Goal: Task Accomplishment & Management: Manage account settings

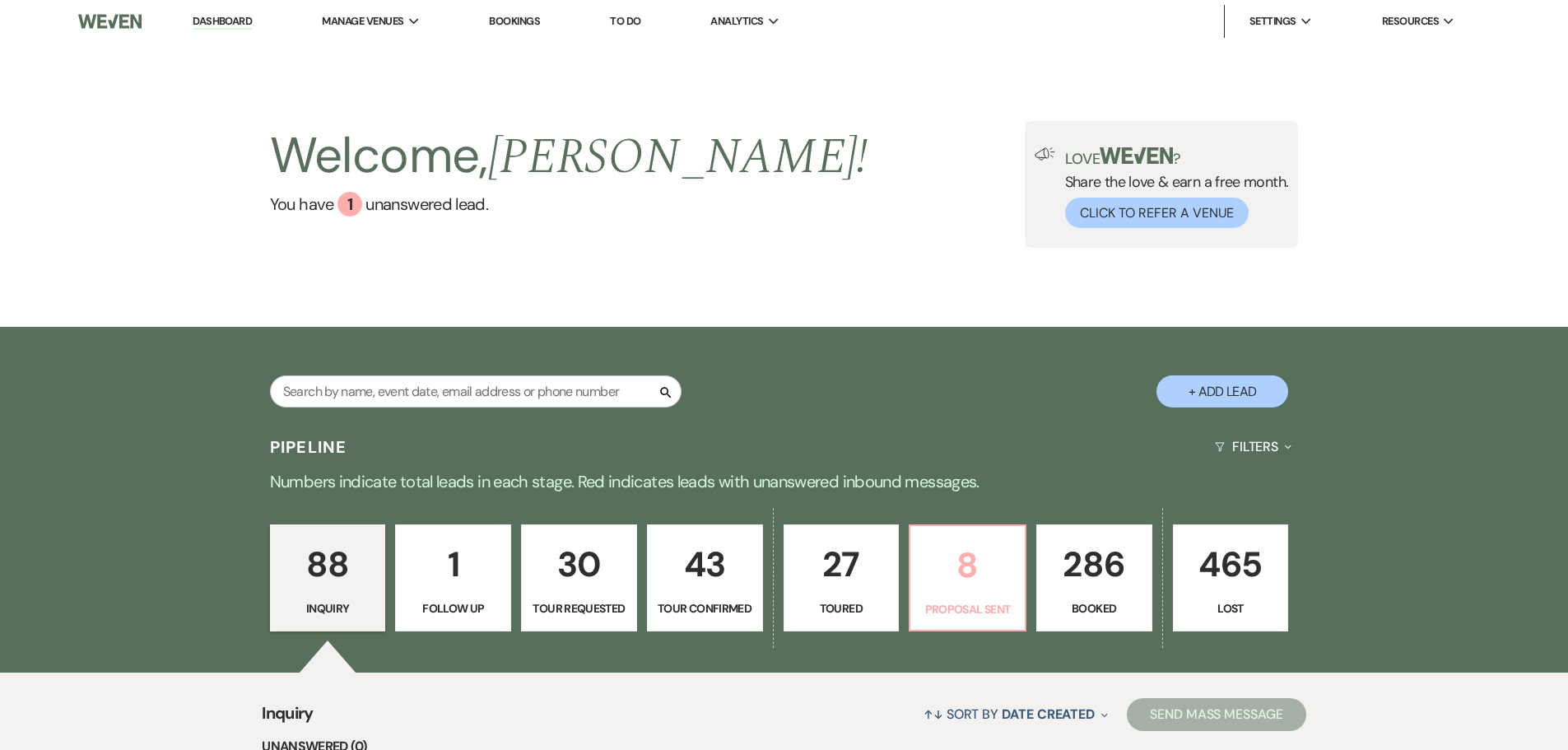
click at [983, 571] on p "8" at bounding box center [967, 566] width 95 height 55
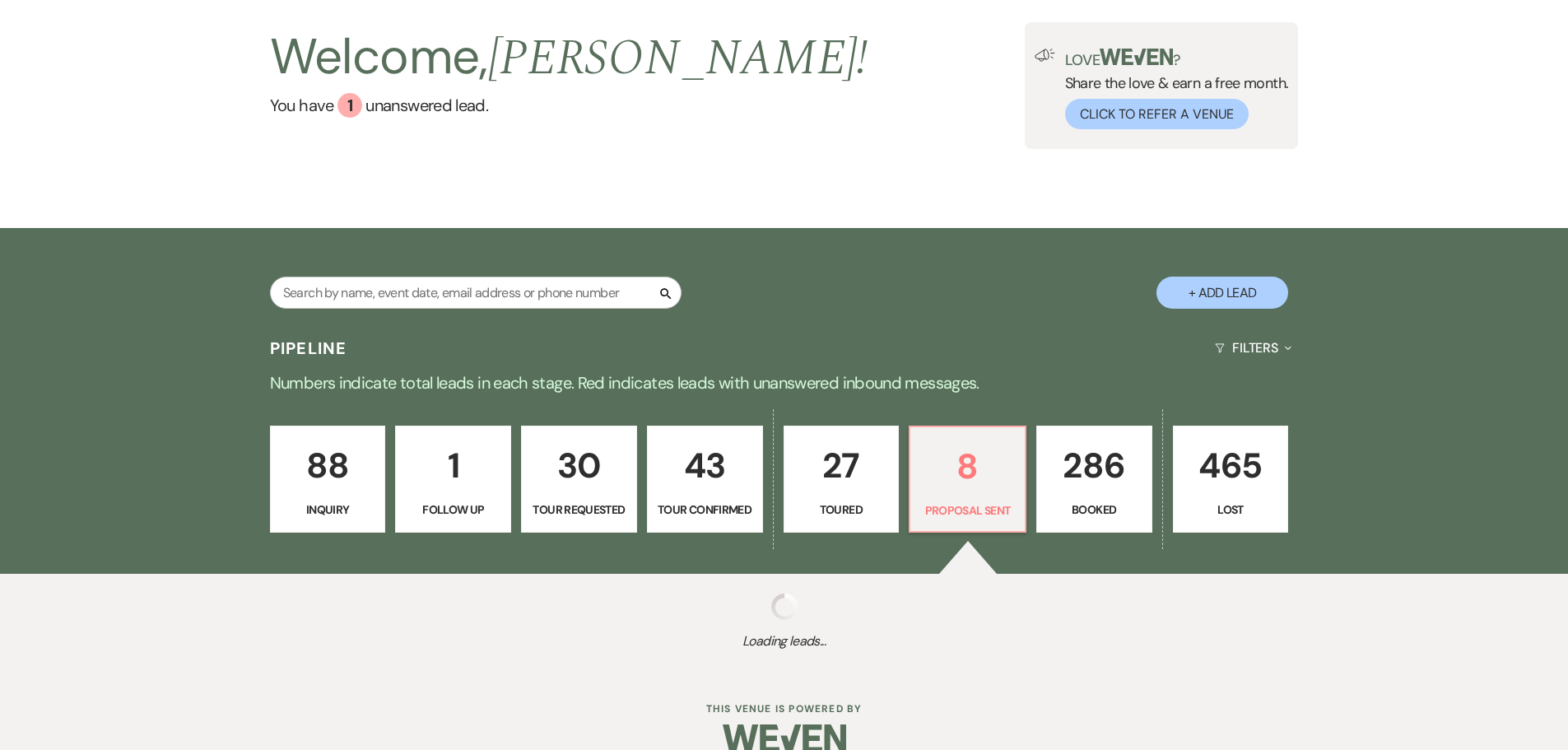
select select "6"
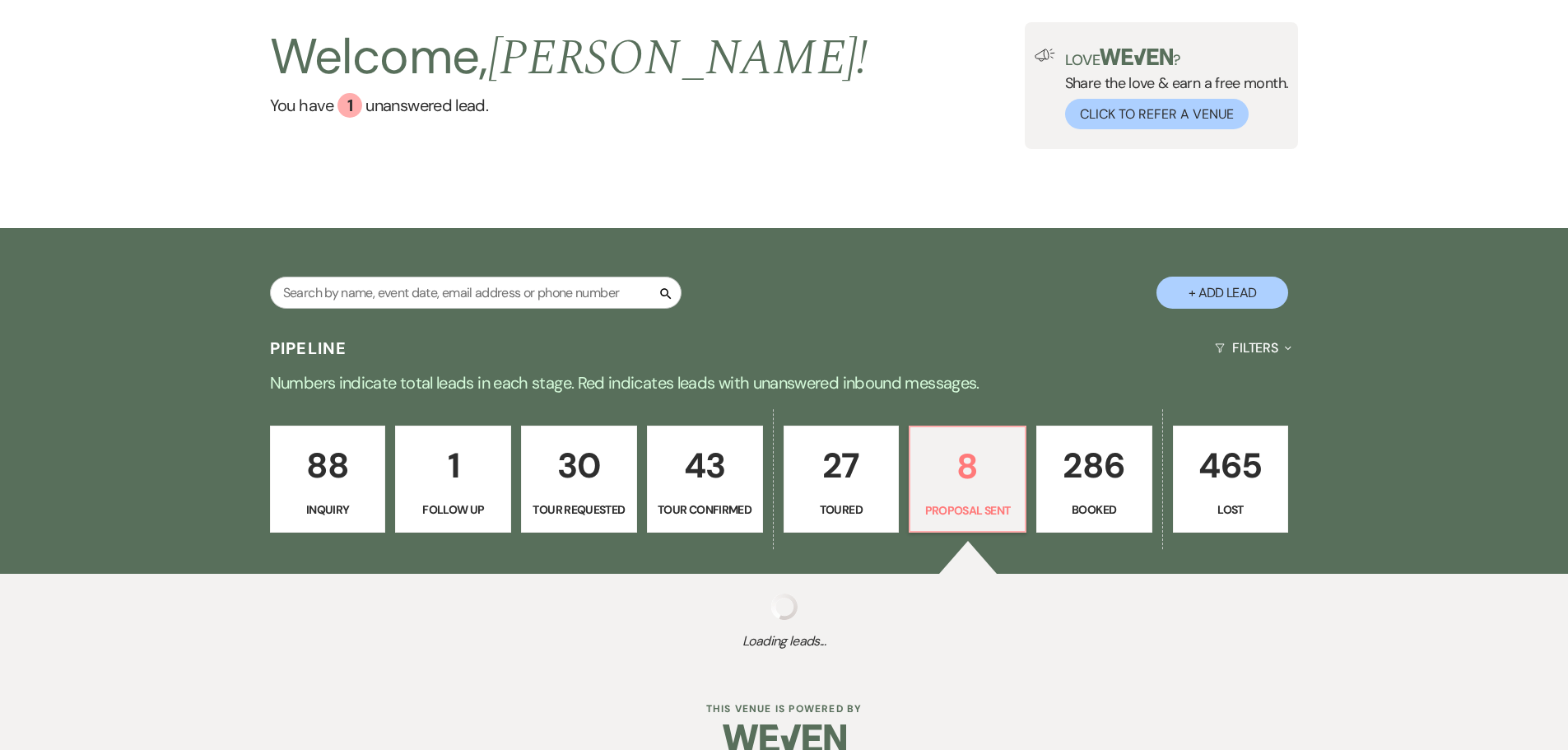
select select "6"
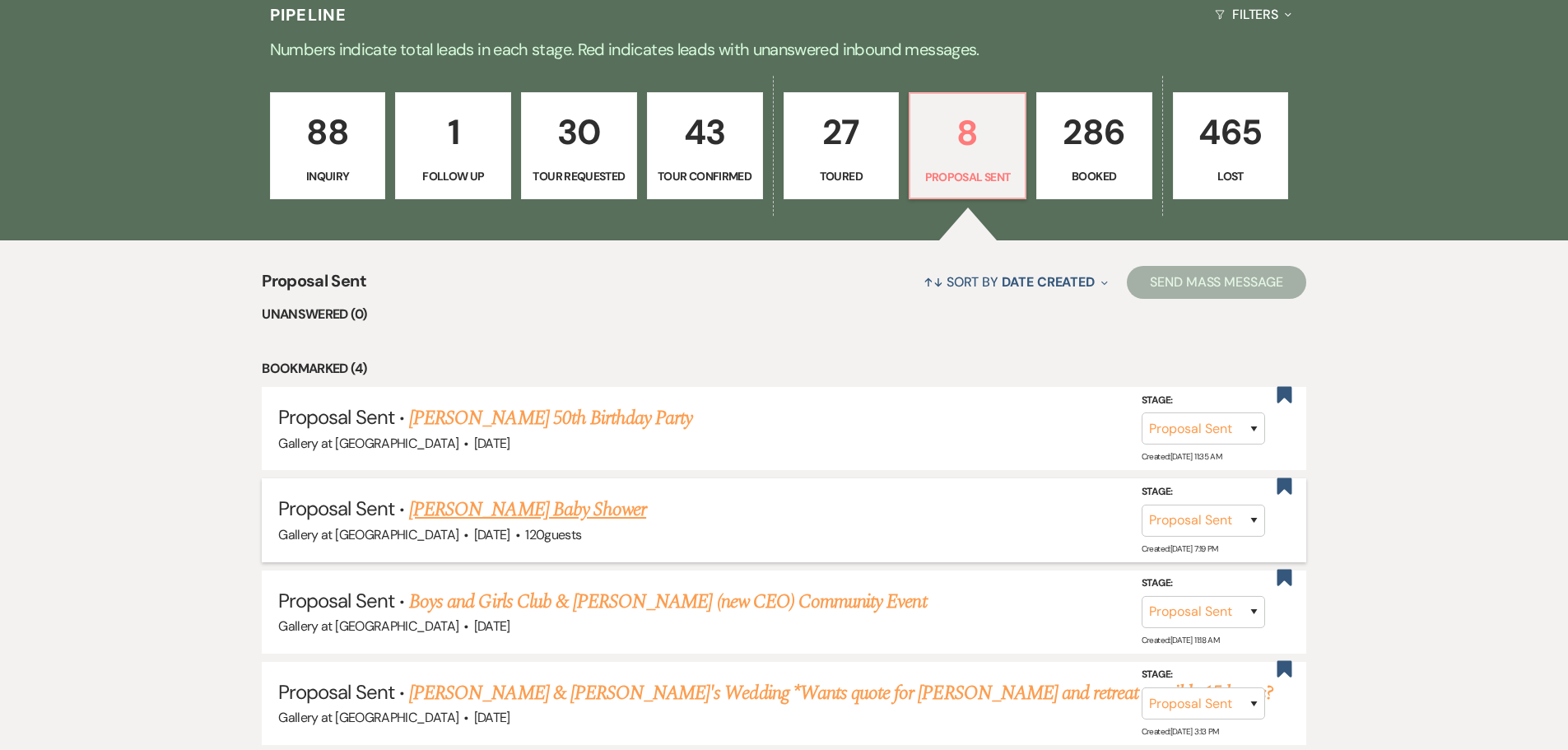
scroll to position [455, 0]
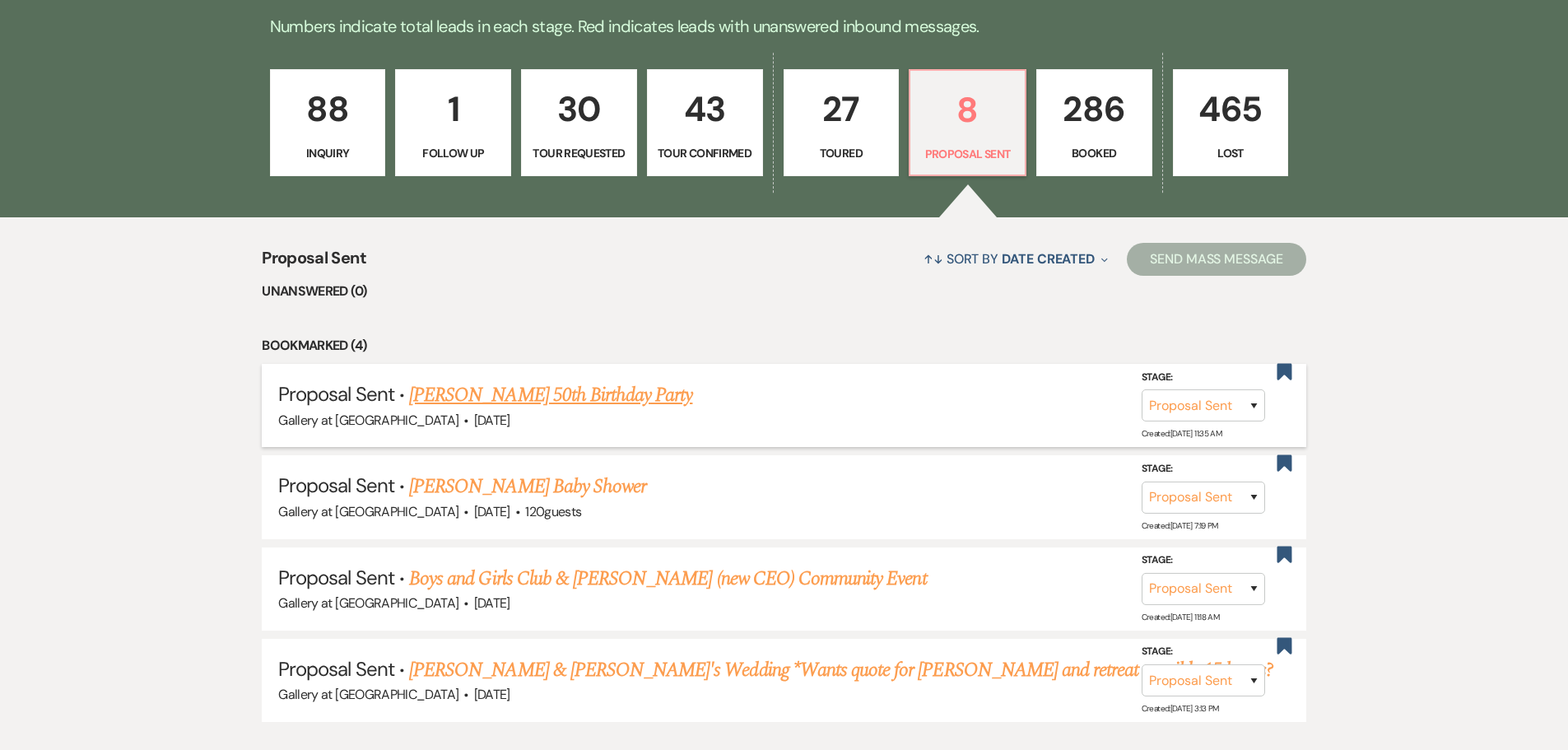
click at [596, 405] on link "[PERSON_NAME] 50th Birthday Party" at bounding box center [550, 395] width 283 height 30
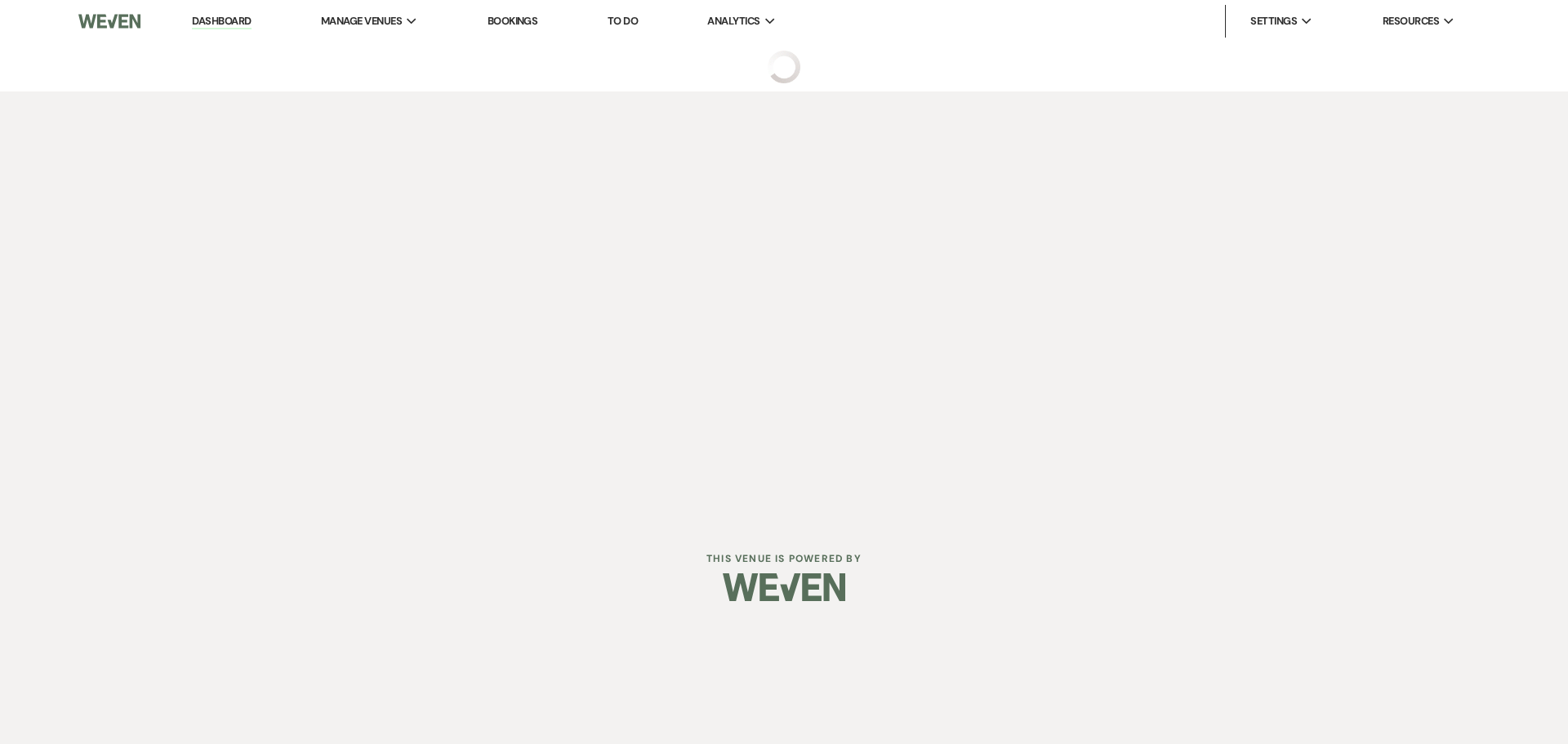
select select "6"
select select "14"
select select "13"
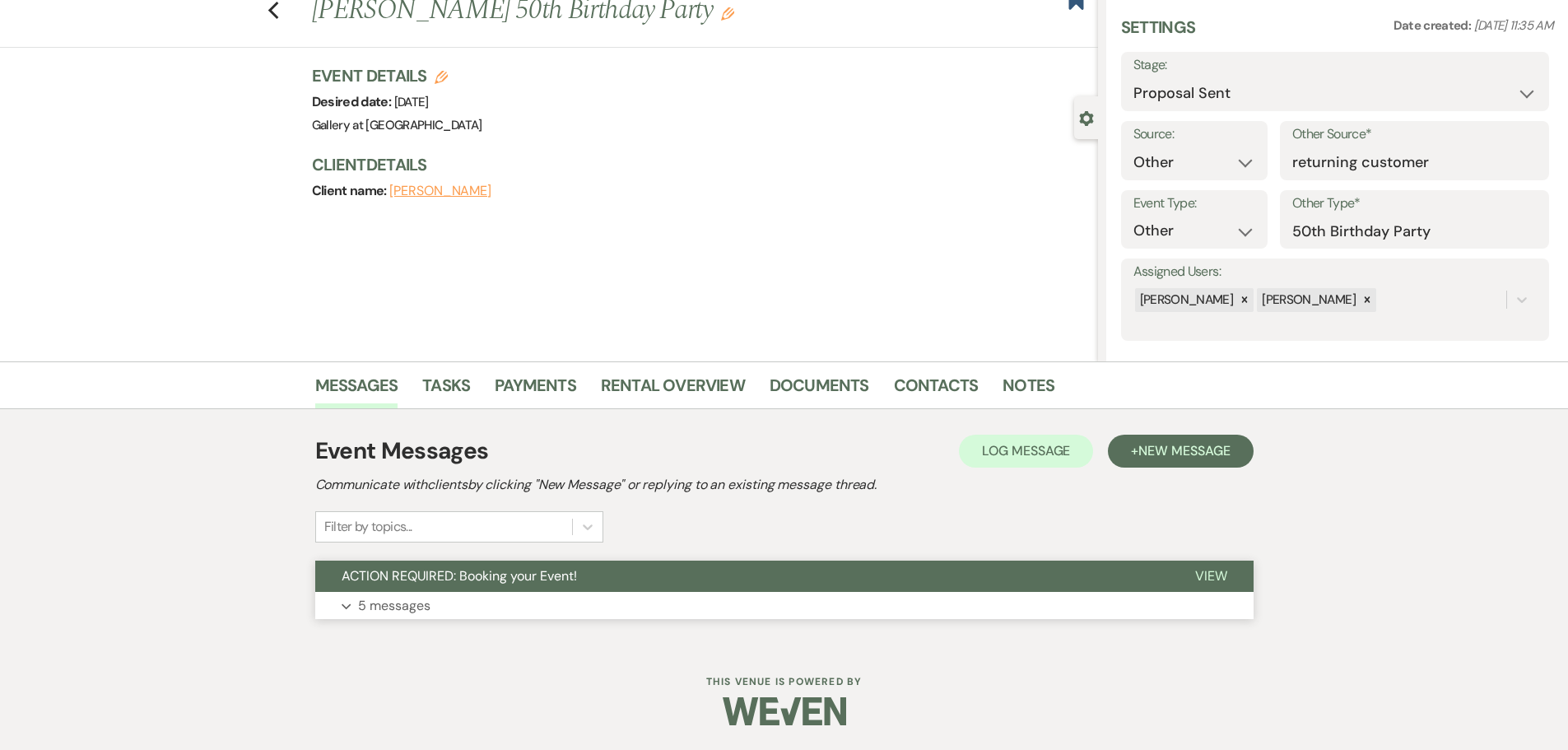
click at [613, 574] on button "ACTION REQUIRED: Booking your Event!" at bounding box center [741, 576] width 853 height 32
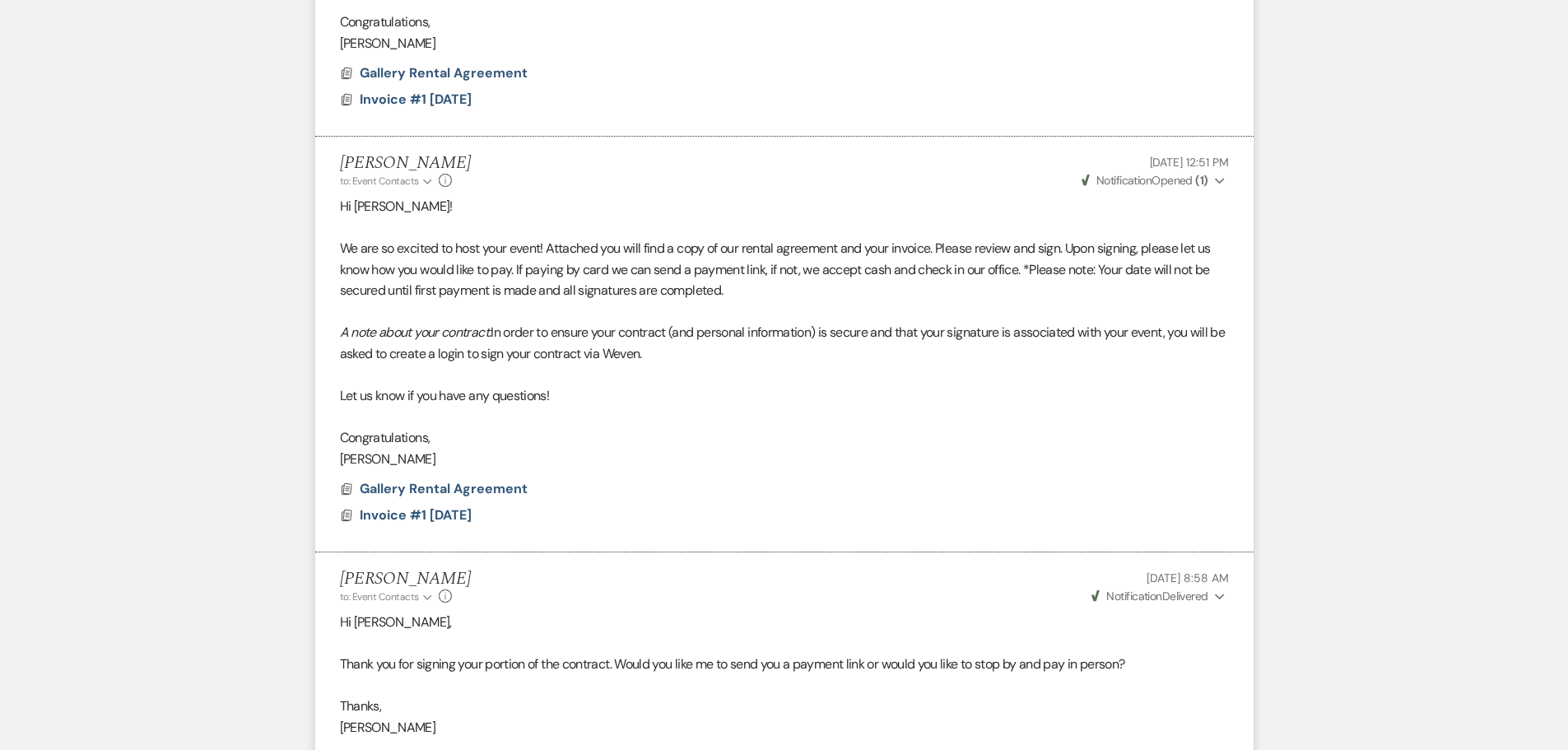
scroll to position [2177, 0]
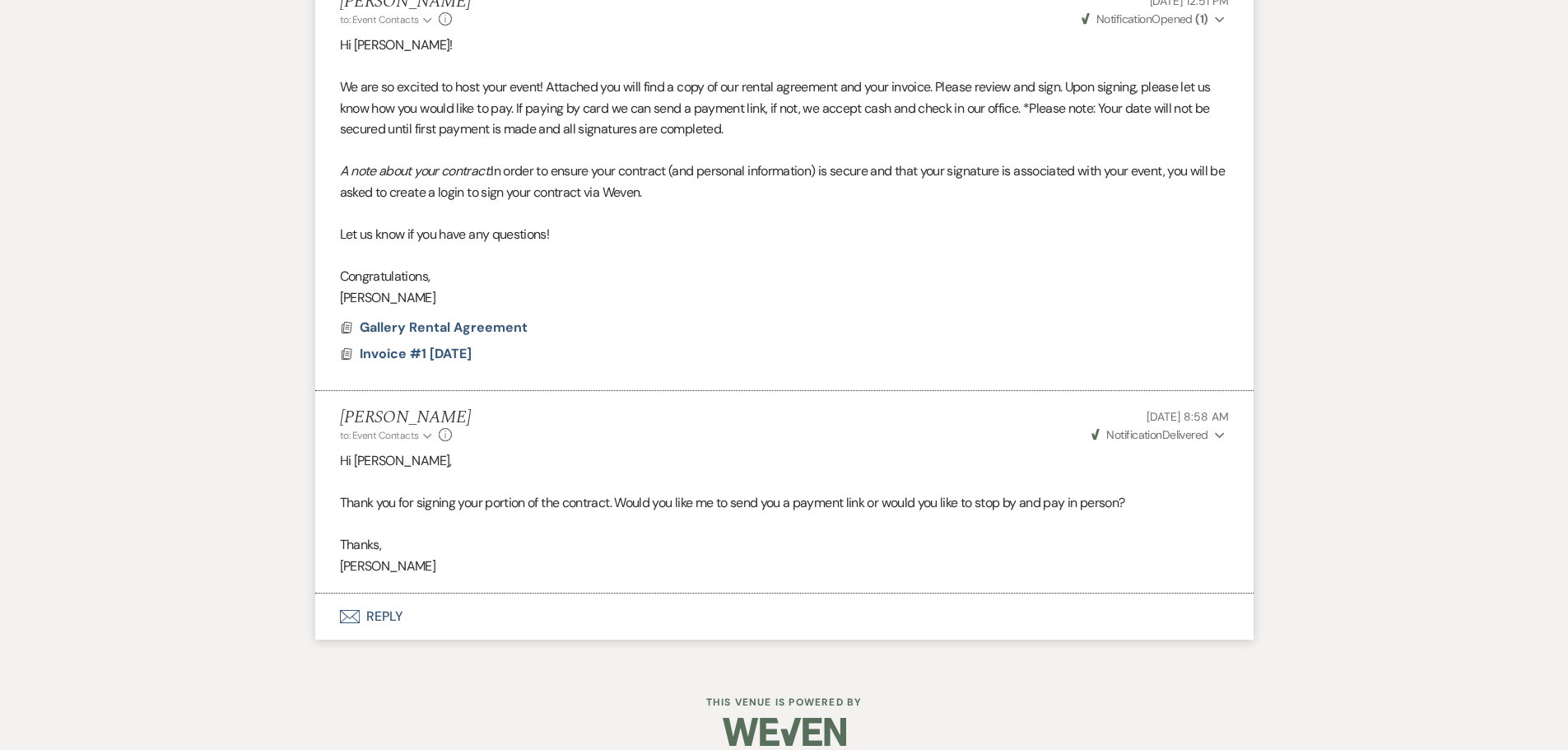
click at [1141, 427] on span "Notification" at bounding box center [1134, 435] width 55 height 15
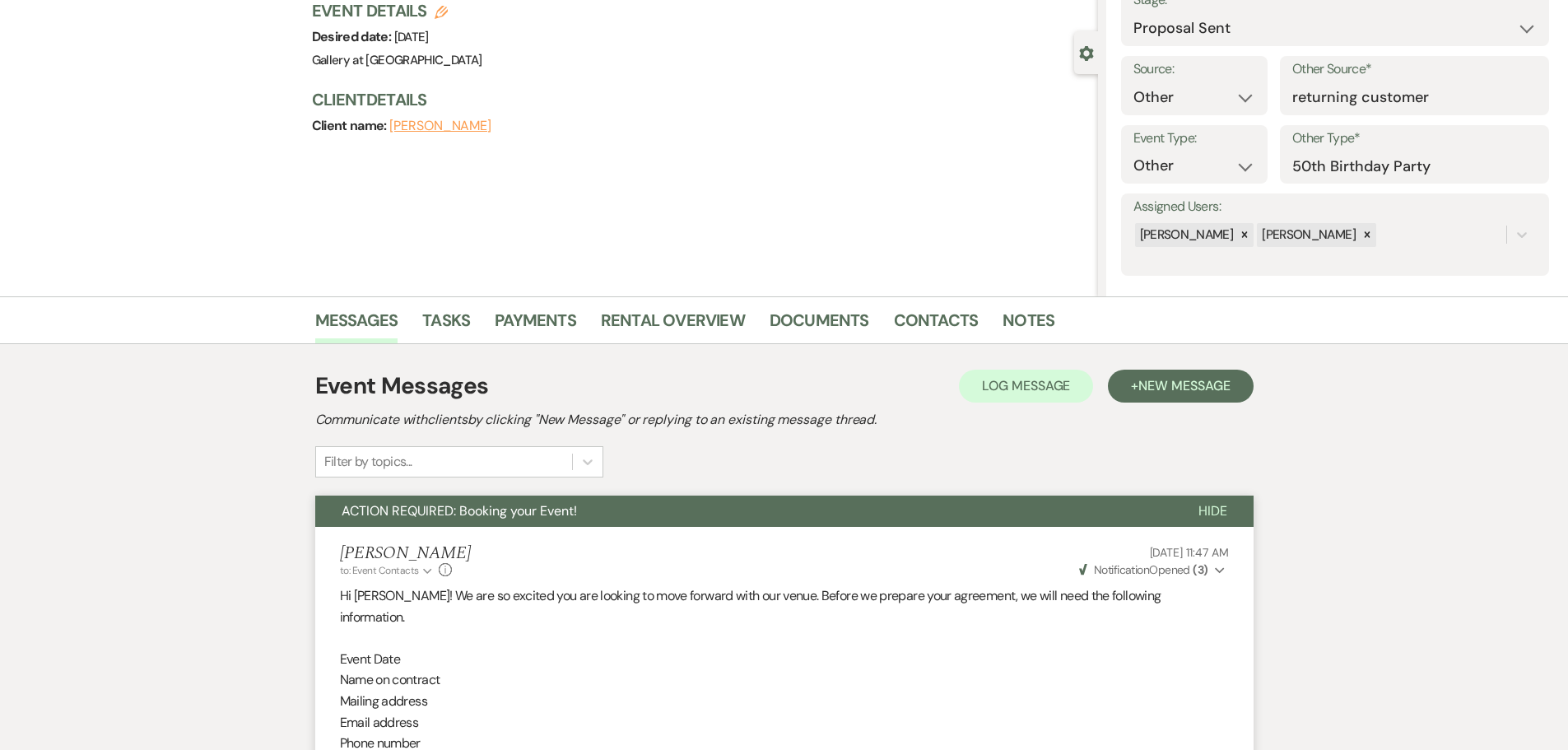
scroll to position [0, 0]
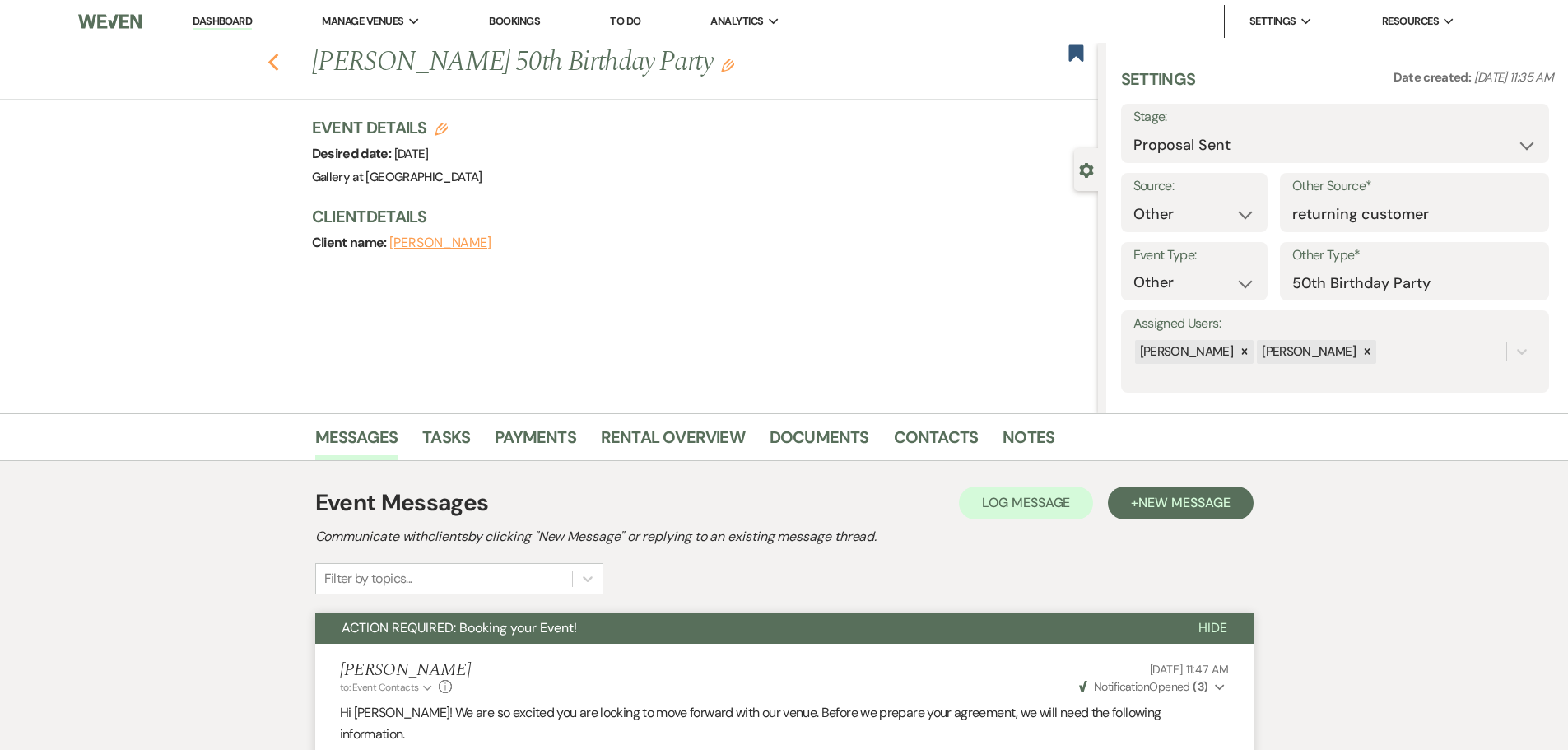
click at [276, 60] on use "button" at bounding box center [272, 62] width 11 height 18
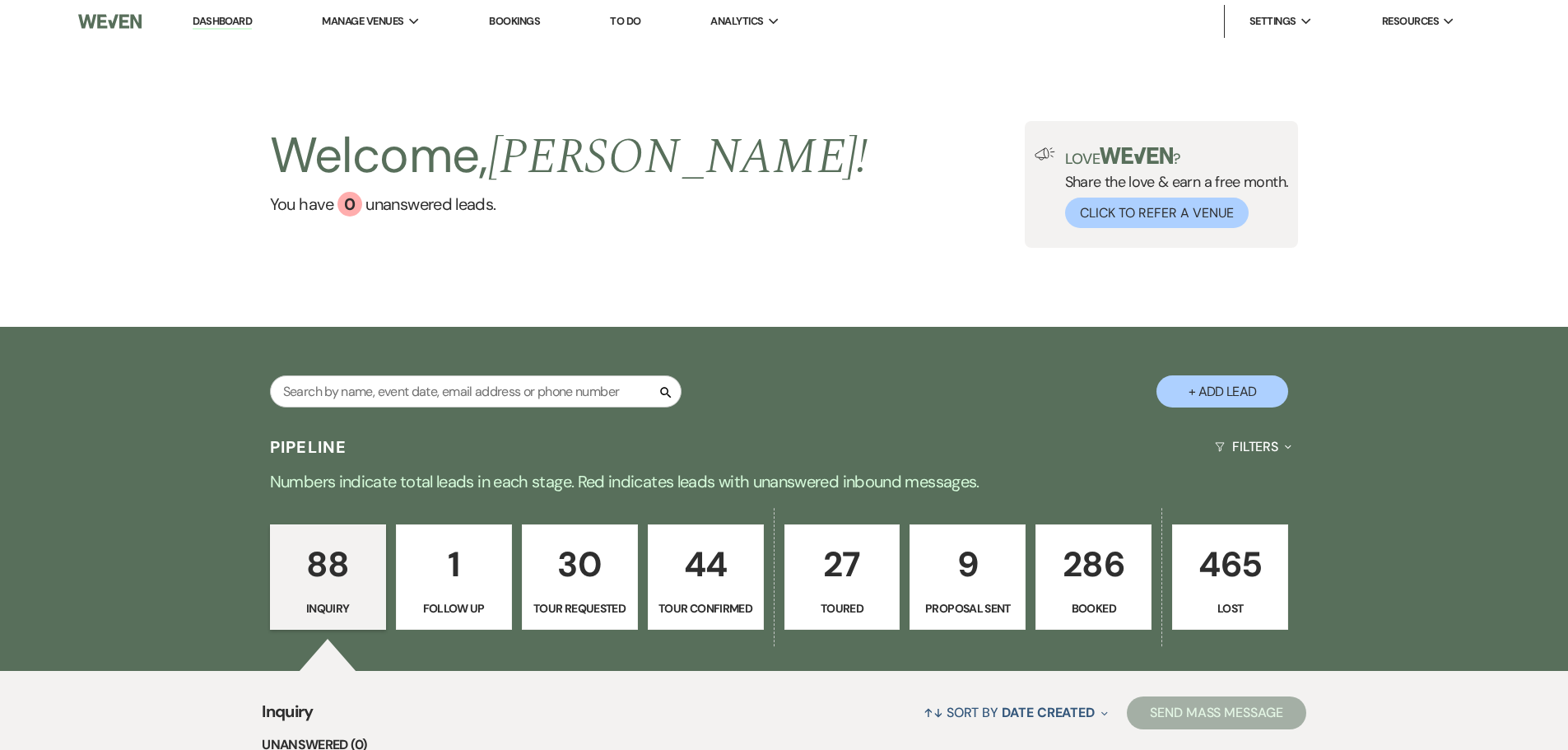
click at [976, 595] on link "9 Proposal Sent" at bounding box center [967, 577] width 116 height 105
select select "6"
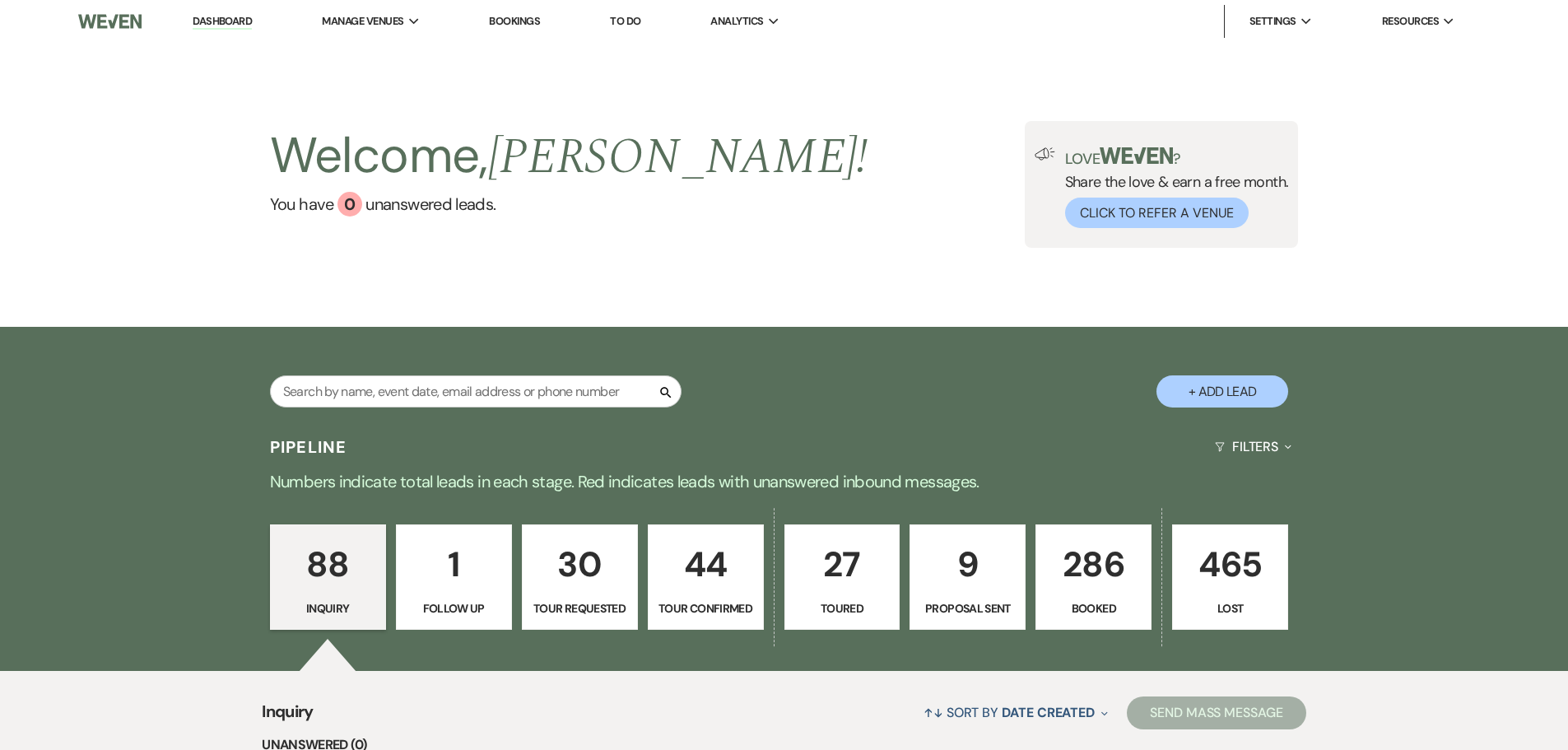
select select "6"
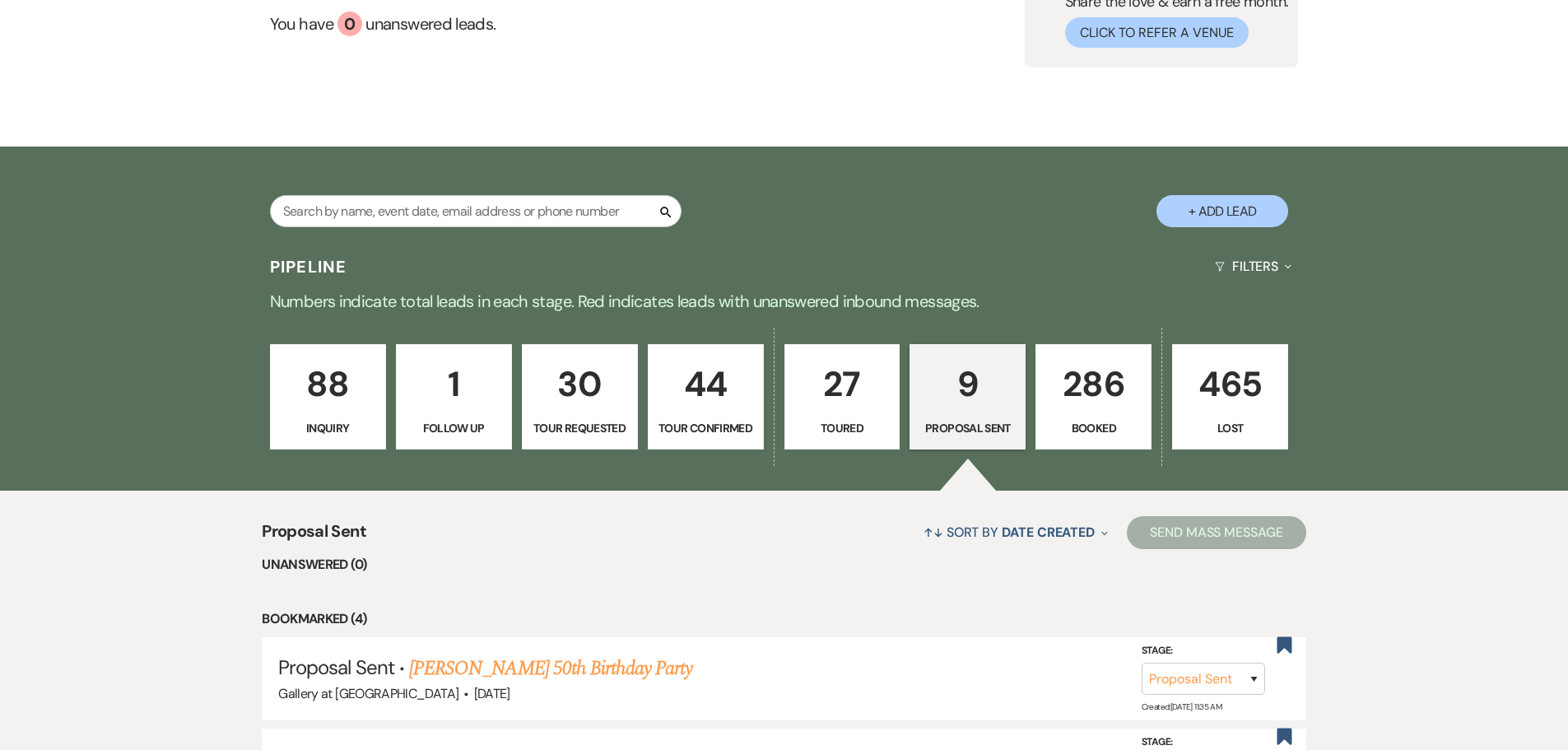
scroll to position [494, 0]
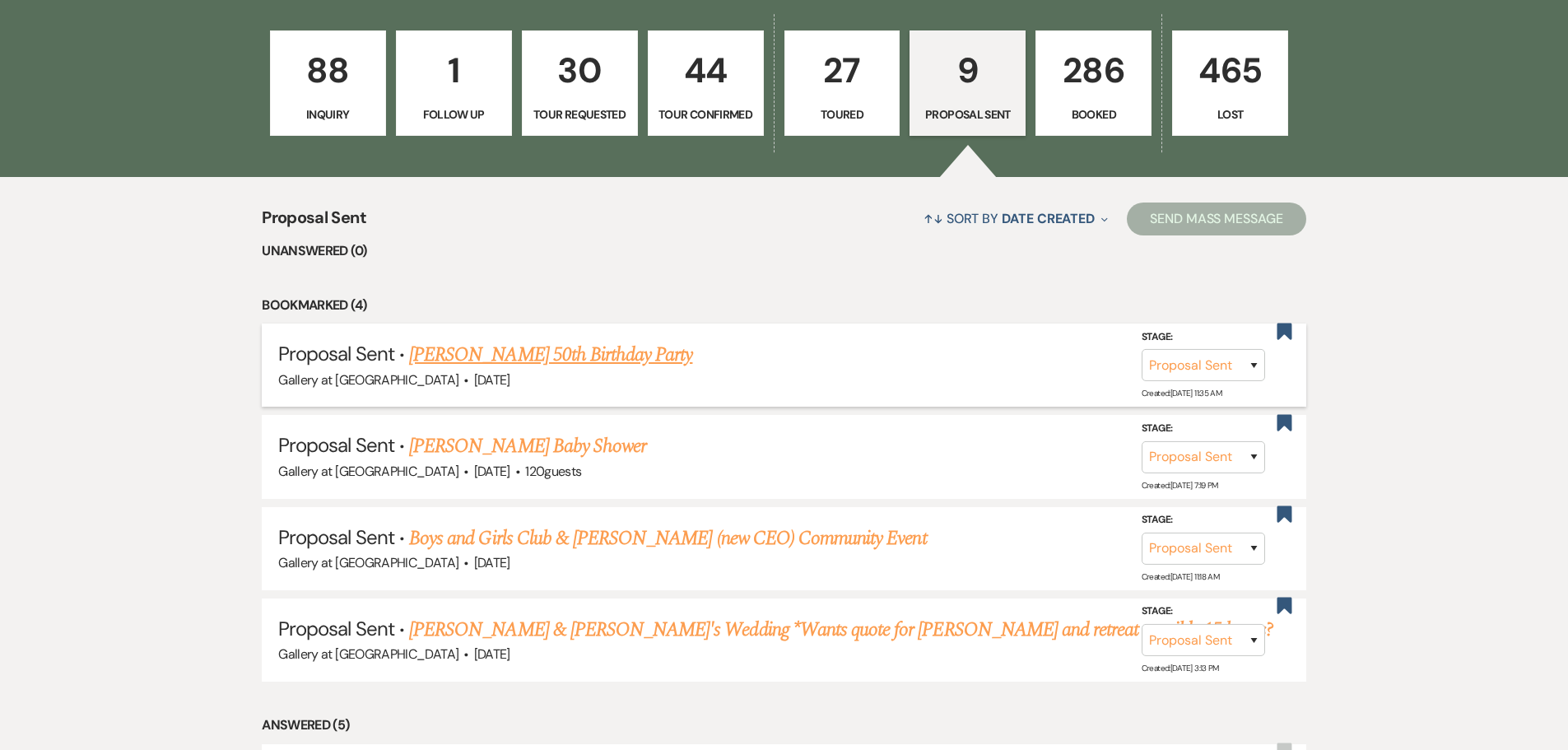
click at [512, 349] on link "[PERSON_NAME] 50th Birthday Party" at bounding box center [550, 354] width 283 height 30
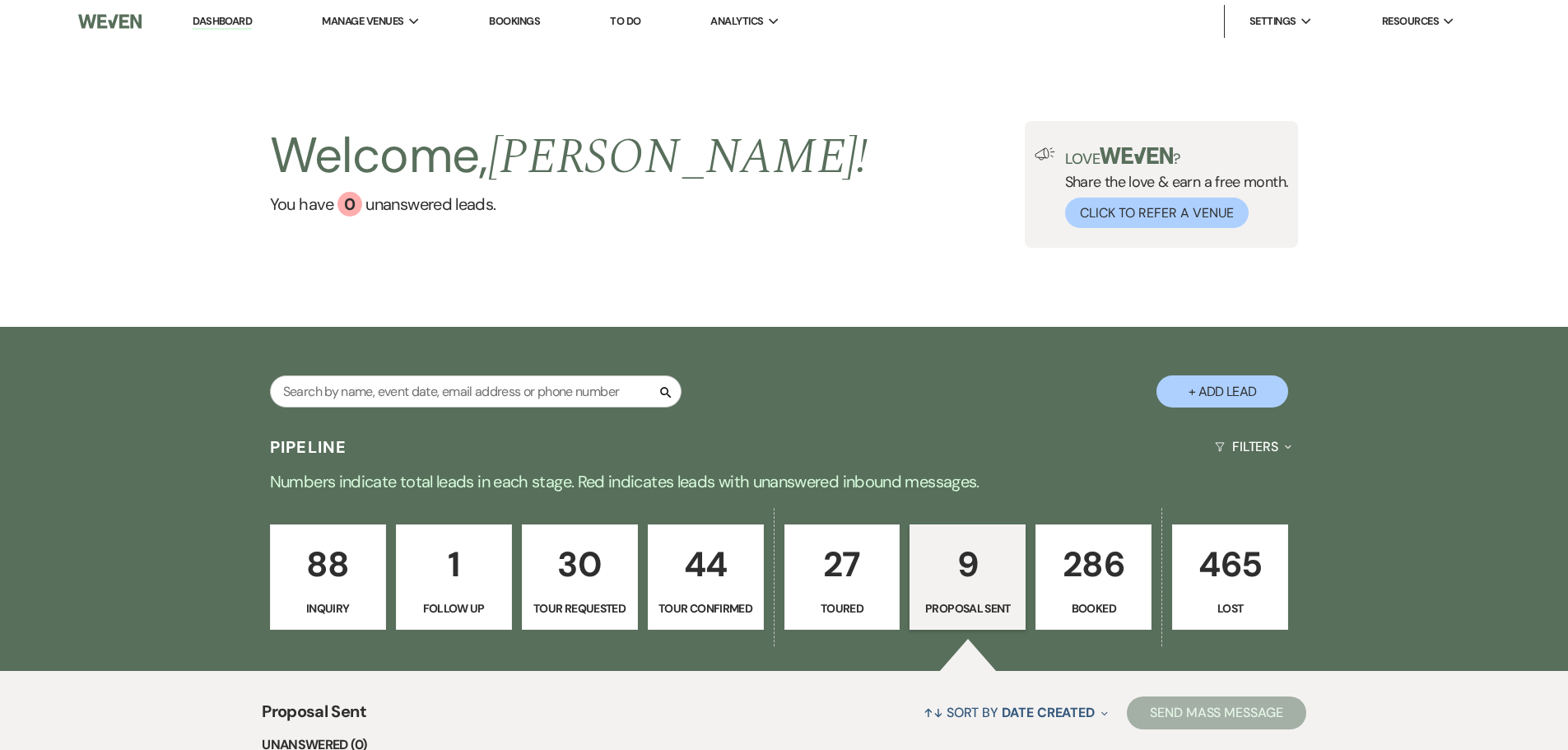
select select "6"
select select "14"
select select "13"
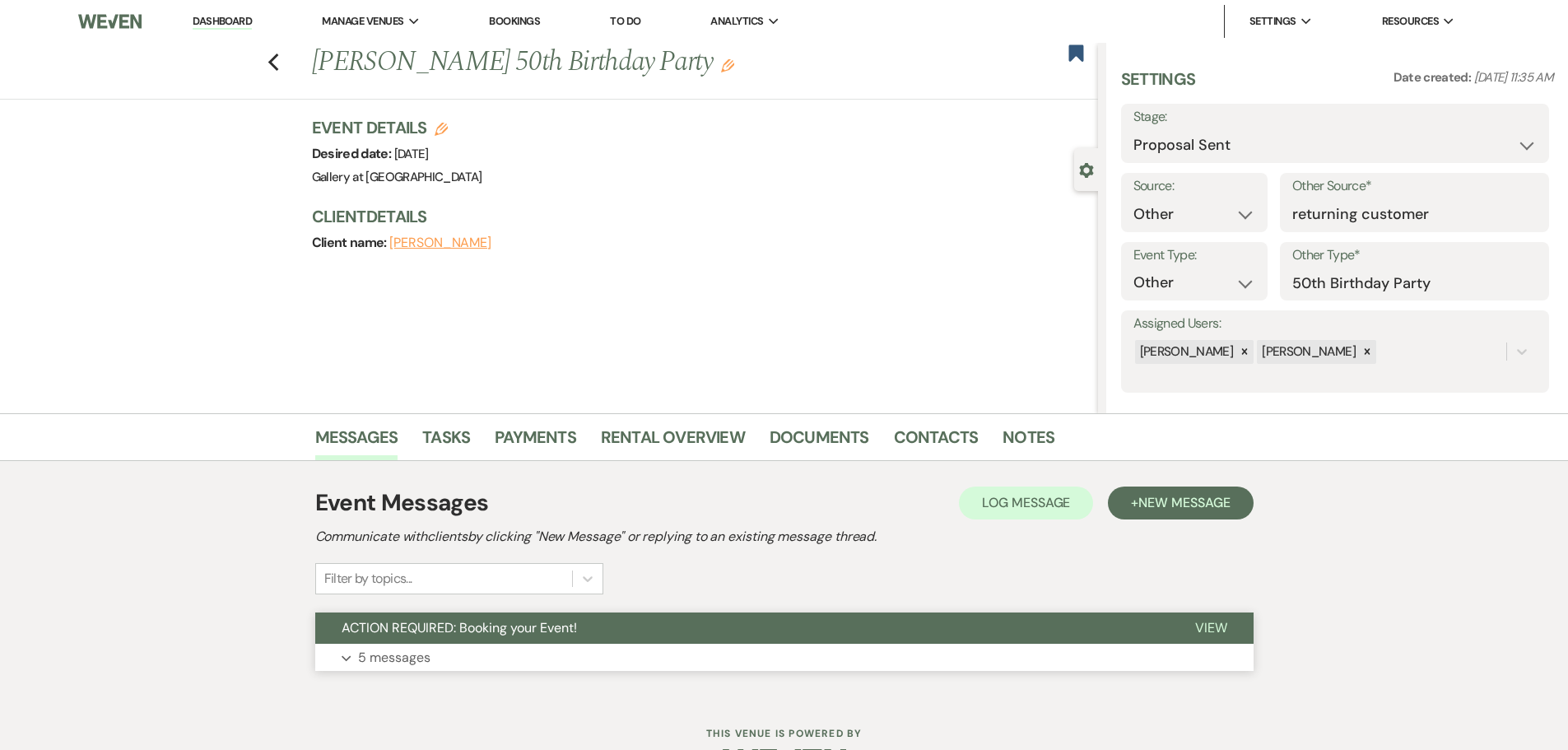
drag, startPoint x: 383, startPoint y: 645, endPoint x: 392, endPoint y: 639, distance: 10.8
click at [383, 645] on button "Expand 5 messages" at bounding box center [784, 657] width 938 height 28
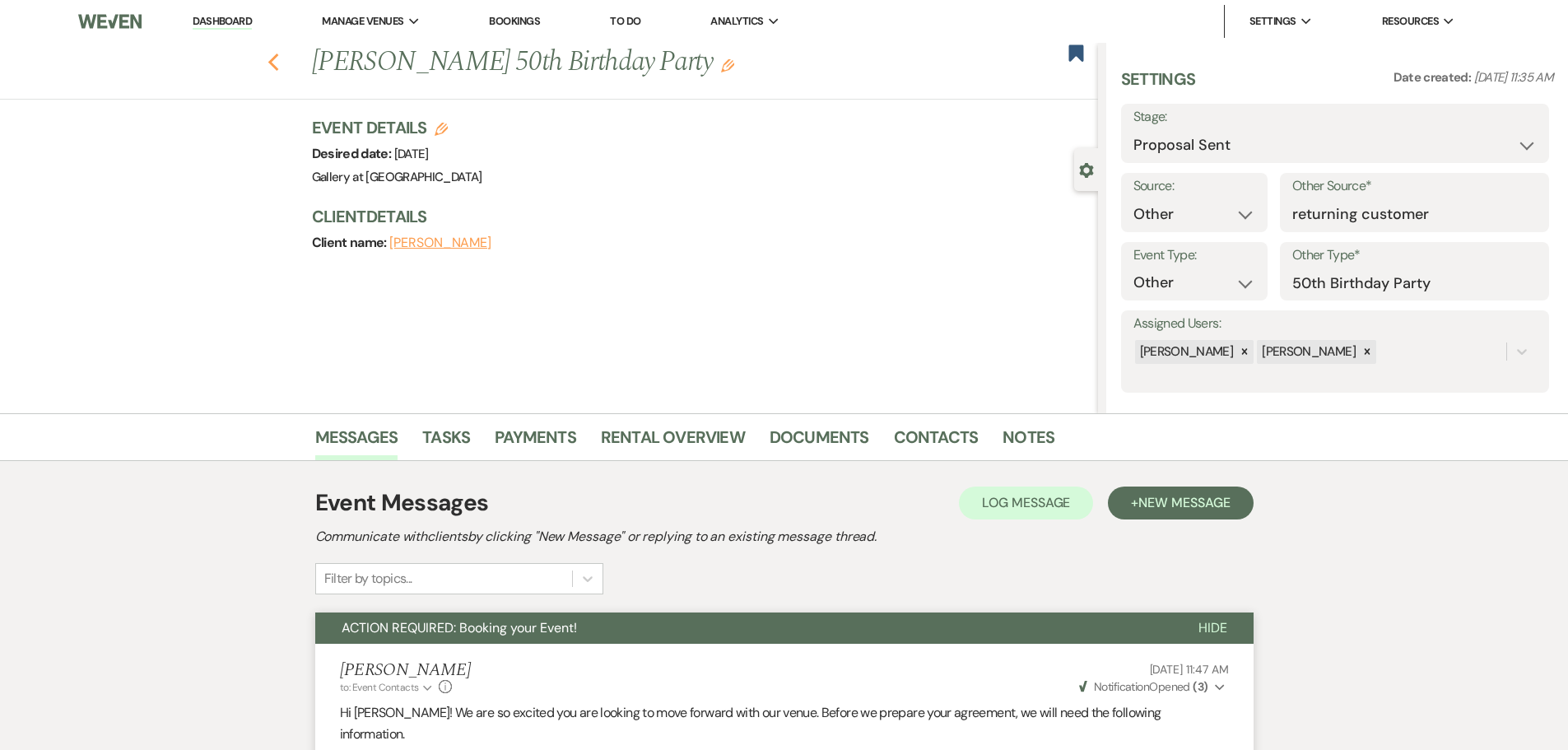
click at [278, 69] on icon "Previous" at bounding box center [273, 62] width 12 height 20
select select "6"
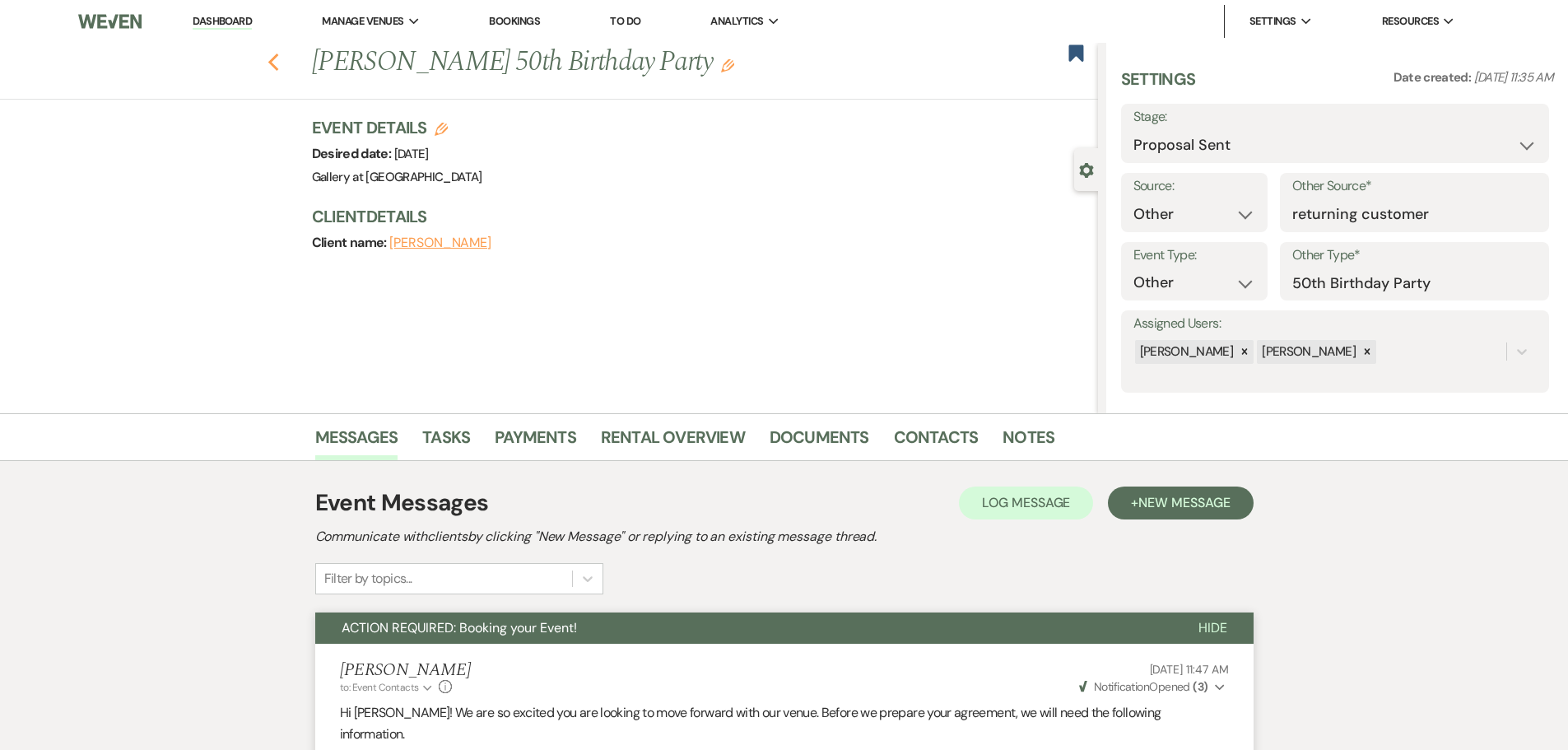
select select "6"
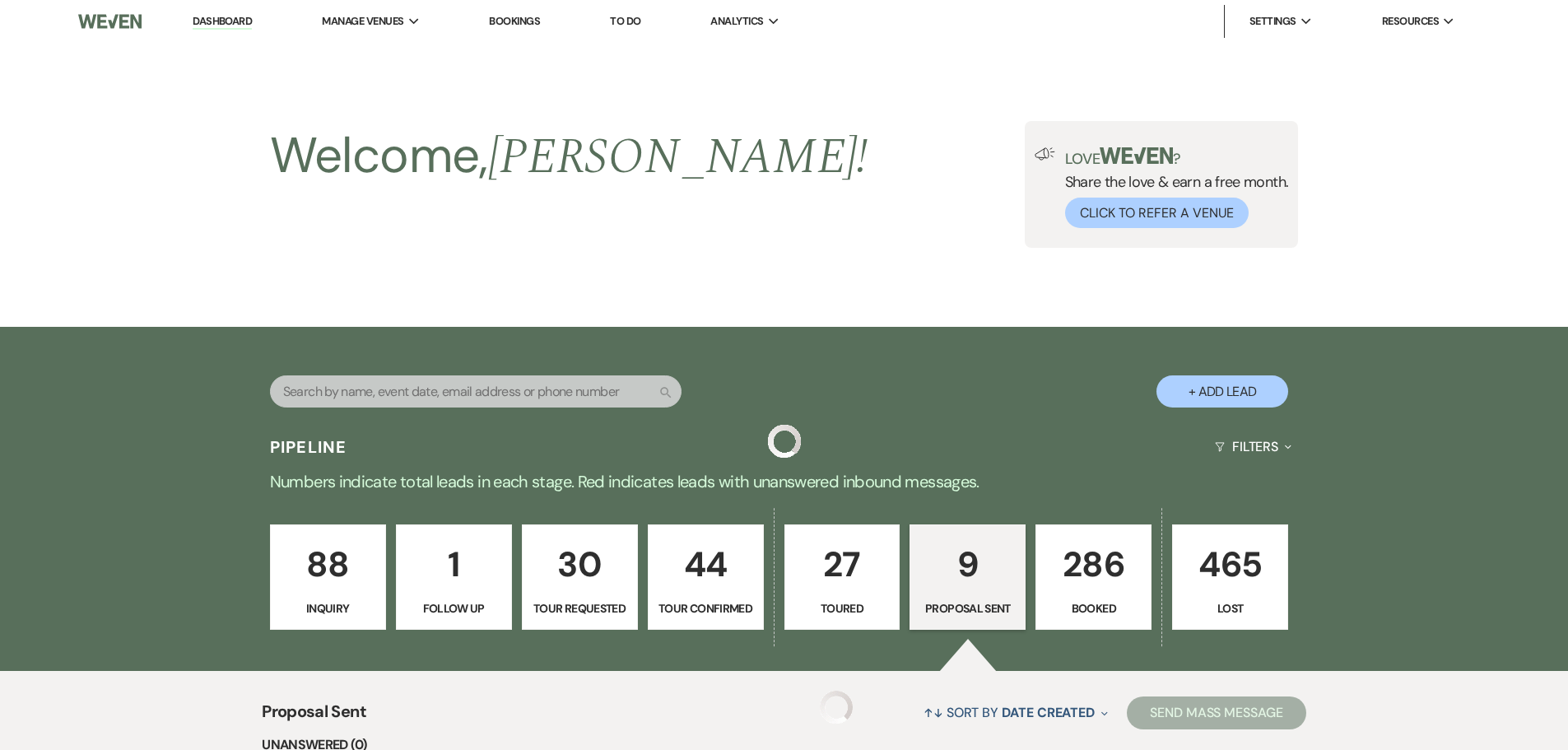
scroll to position [494, 0]
